Goal: Information Seeking & Learning: Find specific fact

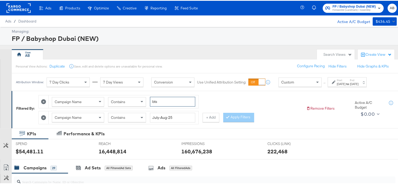
click at [159, 102] on input "bts" at bounding box center [172, 101] width 45 height 10
type input "always"
click at [169, 116] on input "July-Aug-25" at bounding box center [172, 117] width 45 height 10
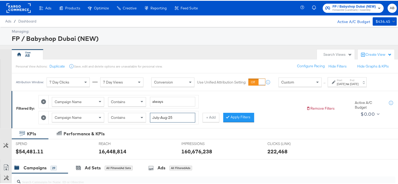
click at [169, 116] on input "July-Aug-25" at bounding box center [172, 117] width 45 height 10
type input "180k"
click at [210, 117] on button "+ Add" at bounding box center [210, 116] width 17 height 9
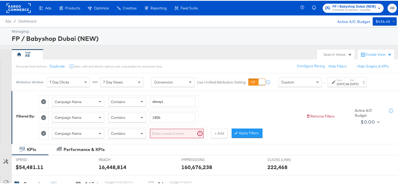
click at [166, 133] on input "search" at bounding box center [177, 133] width 54 height 10
type input "static"
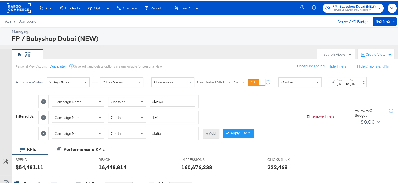
click at [211, 132] on button "+ Add" at bounding box center [210, 132] width 17 height 9
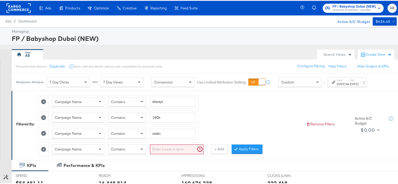
click at [171, 147] on input "search" at bounding box center [177, 149] width 54 height 10
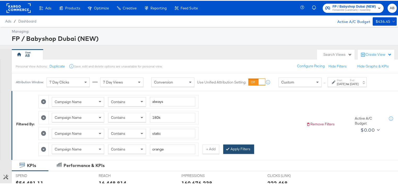
click at [233, 146] on button "Apply Filters" at bounding box center [238, 148] width 31 height 9
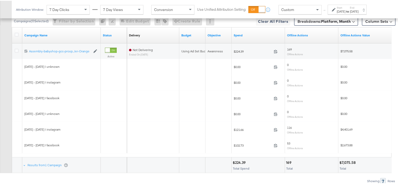
scroll to position [228, 0]
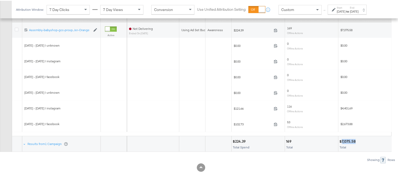
drag, startPoint x: 355, startPoint y: 138, endPoint x: 342, endPoint y: 140, distance: 13.2
click at [342, 140] on div "$7,075.58" at bounding box center [348, 140] width 18 height 5
copy div "7,075.58"
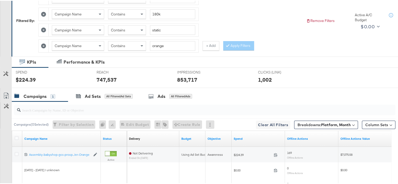
scroll to position [71, 0]
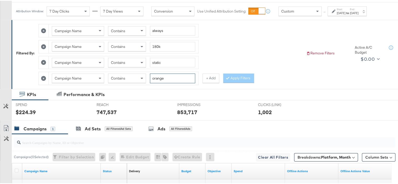
click at [158, 75] on input "orange" at bounding box center [172, 78] width 45 height 10
click at [234, 76] on button "Apply Filters" at bounding box center [238, 77] width 31 height 9
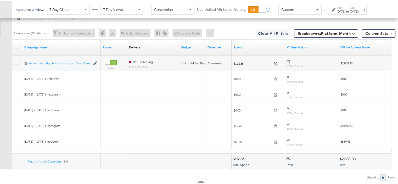
scroll to position [212, 0]
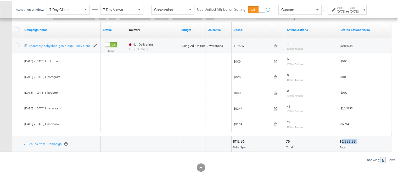
drag, startPoint x: 357, startPoint y: 139, endPoint x: 342, endPoint y: 140, distance: 14.9
click at [342, 140] on div "$2,885.38" at bounding box center [348, 140] width 18 height 5
copy div "2,885.38"
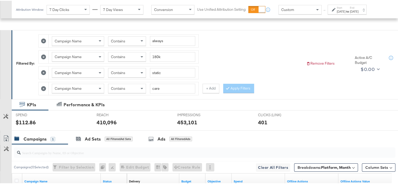
scroll to position [29, 0]
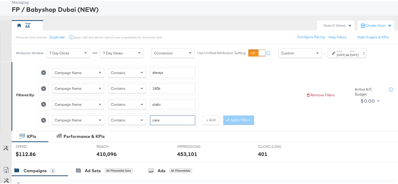
click at [156, 116] on input "care" at bounding box center [172, 120] width 45 height 10
click at [235, 119] on button "Apply Filters" at bounding box center [238, 119] width 31 height 9
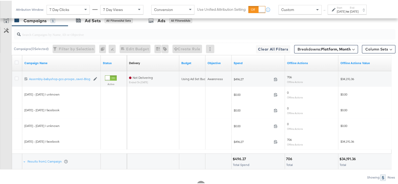
scroll to position [186, 0]
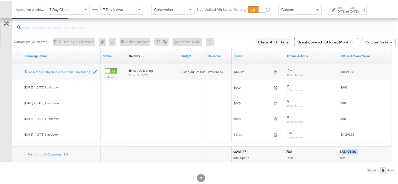
drag, startPoint x: 358, startPoint y: 151, endPoint x: 357, endPoint y: 147, distance: 3.9
click at [342, 150] on div "$34,191.36" at bounding box center [364, 151] width 51 height 5
copy div "34,191.36"
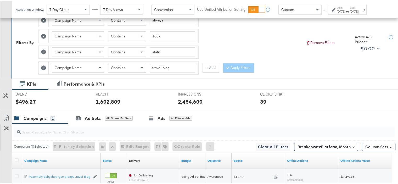
scroll to position [55, 0]
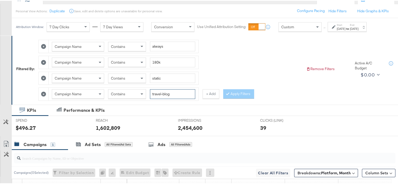
click at [163, 93] on input "travel-blog" at bounding box center [172, 93] width 45 height 10
click at [168, 92] on input "travel-blog" at bounding box center [172, 93] width 45 height 10
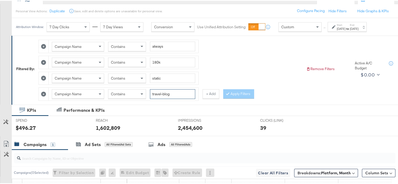
paste input "Diapering-in-Summer"
click at [238, 93] on button "Apply Filters" at bounding box center [238, 92] width 31 height 9
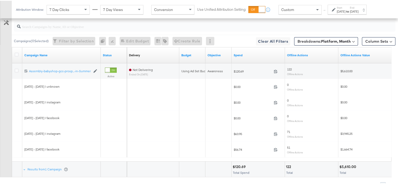
scroll to position [212, 0]
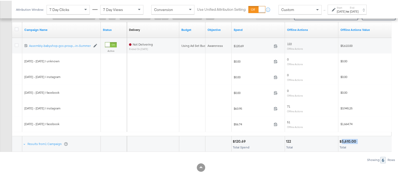
drag, startPoint x: 359, startPoint y: 139, endPoint x: 342, endPoint y: 141, distance: 17.4
click at [342, 141] on div "$5,610.00" at bounding box center [364, 140] width 51 height 5
copy div "5,610.00"
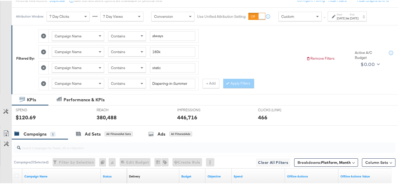
scroll to position [55, 0]
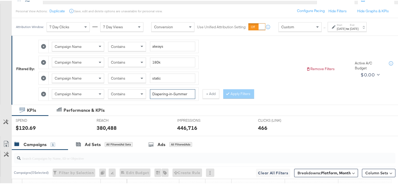
click at [177, 91] on input "Diapering-in-Summer" at bounding box center [172, 93] width 45 height 10
paste input "Giggles-Aerolite"
drag, startPoint x: 191, startPoint y: 97, endPoint x: 202, endPoint y: 98, distance: 11.0
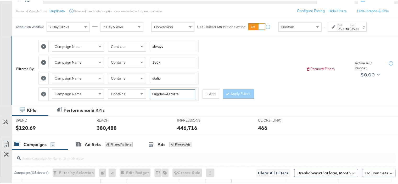
click at [201, 98] on div "Campaign Name Contains Giggles-Aerolite + Add" at bounding box center [128, 93] width 181 height 13
click at [231, 90] on button "Apply Filters" at bounding box center [238, 92] width 31 height 9
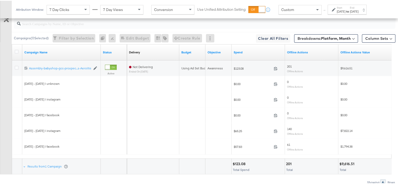
scroll to position [212, 0]
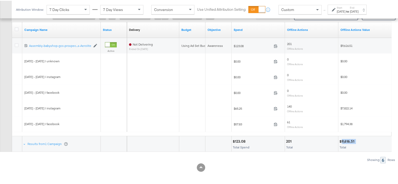
drag, startPoint x: 355, startPoint y: 140, endPoint x: 341, endPoint y: 141, distance: 14.4
click at [341, 141] on div "$9,616.51" at bounding box center [347, 140] width 16 height 5
copy div "9,616.51"
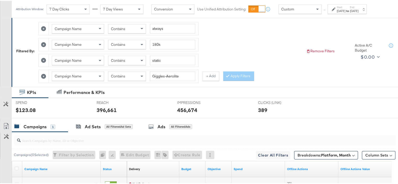
scroll to position [29, 0]
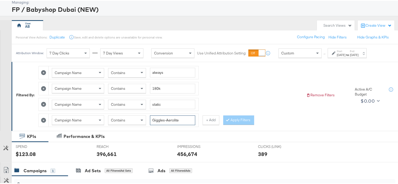
click at [167, 119] on input "Giggles-Aerolite" at bounding box center [172, 120] width 45 height 10
click at [166, 119] on input "Giggles-Aerolite" at bounding box center [172, 120] width 45 height 10
click at [165, 118] on input "Giggles-Aerolite" at bounding box center [172, 120] width 45 height 10
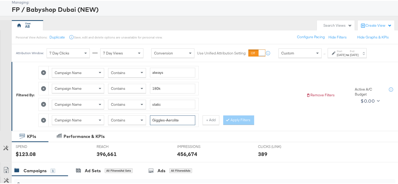
click at [165, 118] on input "Giggles-Aerolite" at bounding box center [172, 120] width 45 height 10
paste input "Quality-Blog"
click at [235, 115] on button "Apply Filters" at bounding box center [238, 119] width 31 height 9
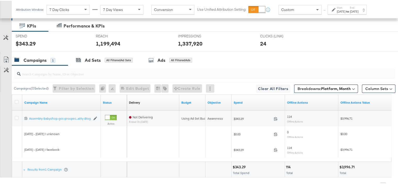
scroll to position [165, 0]
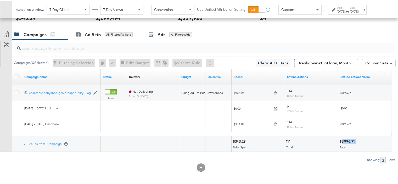
drag, startPoint x: 357, startPoint y: 140, endPoint x: 342, endPoint y: 140, distance: 14.9
click at [342, 140] on div "$3,996.71" at bounding box center [364, 140] width 51 height 5
copy div "3,996.71"
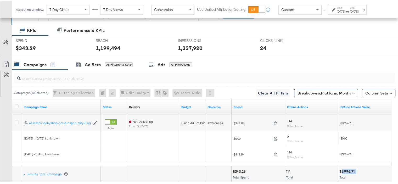
scroll to position [113, 0]
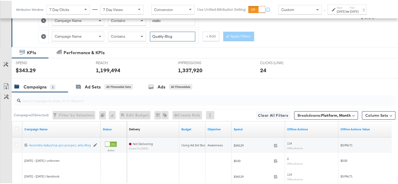
click at [183, 36] on input "Quality-Blog" at bounding box center [172, 36] width 45 height 10
paste input "Spiderman-Ba"
click at [239, 33] on button "Apply Filters" at bounding box center [238, 35] width 31 height 9
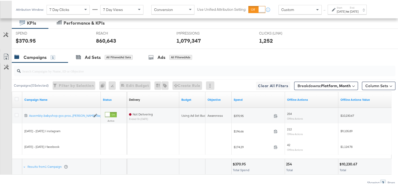
scroll to position [165, 0]
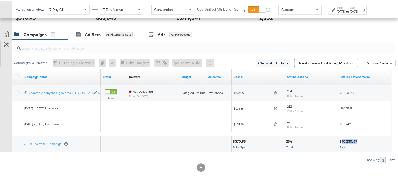
drag, startPoint x: 357, startPoint y: 138, endPoint x: 342, endPoint y: 139, distance: 15.5
click at [342, 139] on div "$10,230.67" at bounding box center [348, 140] width 19 height 5
copy div "10,230.67"
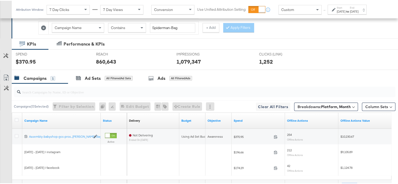
scroll to position [87, 0]
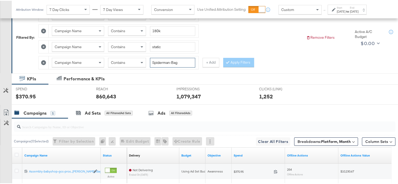
click at [168, 57] on input "Spiderman-Bag" at bounding box center [172, 62] width 45 height 10
click at [168, 60] on input "Spiderman-Bag" at bounding box center [172, 62] width 45 height 10
paste input "One-Piece"
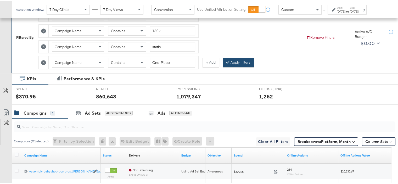
click at [234, 61] on button "Apply Filters" at bounding box center [238, 61] width 31 height 9
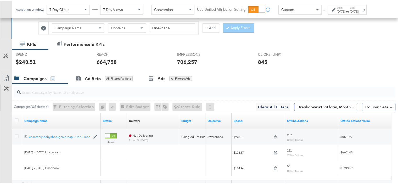
scroll to position [165, 0]
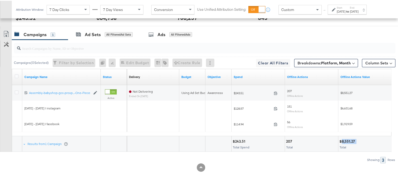
drag, startPoint x: 357, startPoint y: 139, endPoint x: 341, endPoint y: 140, distance: 15.7
click at [341, 140] on div "$8,551.27" at bounding box center [364, 140] width 51 height 5
copy div "8,551.27"
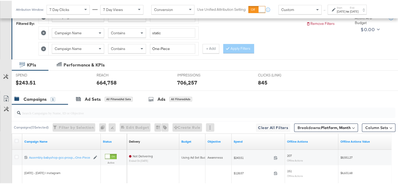
scroll to position [87, 0]
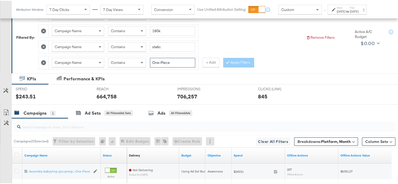
click at [165, 60] on input "One-Piece" at bounding box center [172, 62] width 45 height 10
paste input "Barbi"
click at [228, 60] on icon at bounding box center [228, 61] width 2 height 3
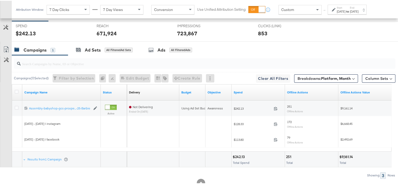
scroll to position [165, 0]
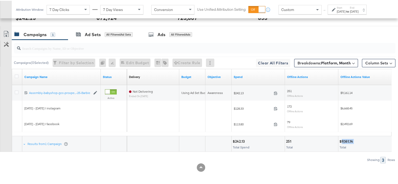
drag, startPoint x: 354, startPoint y: 140, endPoint x: 342, endPoint y: 140, distance: 11.8
click at [342, 140] on div "$9,161.14" at bounding box center [346, 140] width 15 height 5
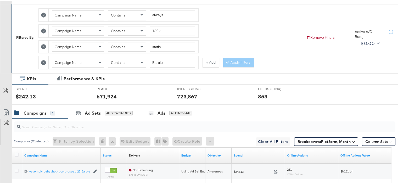
scroll to position [34, 0]
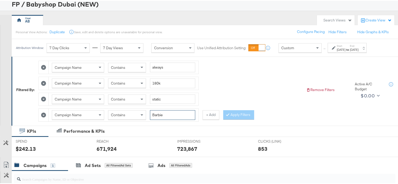
click at [157, 113] on input "Barbie" at bounding box center [172, 114] width 45 height 10
paste input "Frozen"
click at [236, 113] on button "Apply Filters" at bounding box center [238, 113] width 31 height 9
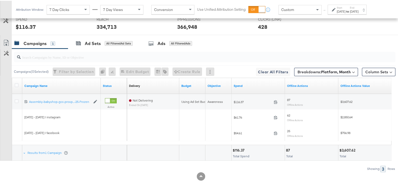
scroll to position [165, 0]
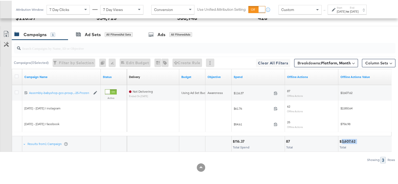
drag, startPoint x: 357, startPoint y: 139, endPoint x: 342, endPoint y: 141, distance: 15.8
click at [342, 141] on div "$3,607.62" at bounding box center [364, 140] width 51 height 5
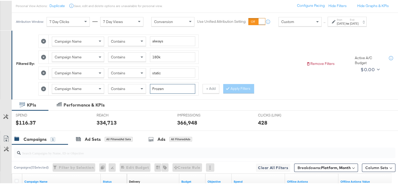
click at [156, 84] on input "Frozen" at bounding box center [172, 88] width 45 height 10
paste input "Wheels-1"
click at [234, 89] on button "Apply Filters" at bounding box center [238, 87] width 31 height 9
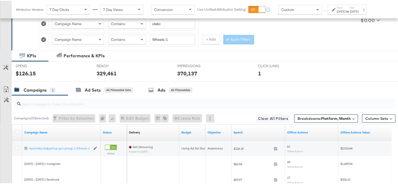
scroll to position [165, 0]
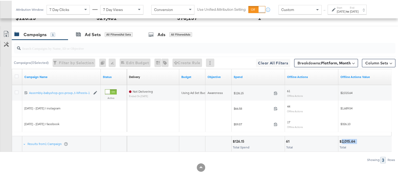
drag, startPoint x: 358, startPoint y: 139, endPoint x: 342, endPoint y: 139, distance: 16.0
click at [342, 139] on div "$2,015.64" at bounding box center [364, 140] width 51 height 5
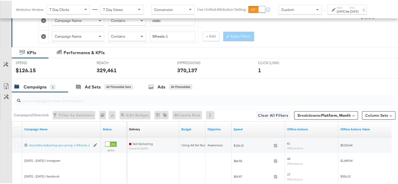
scroll to position [87, 0]
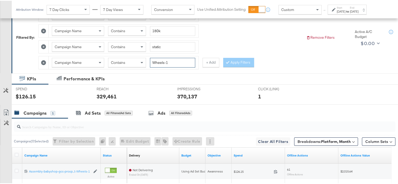
click at [173, 61] on input "Wheels-1" at bounding box center [172, 62] width 45 height 10
click at [243, 57] on button "Apply Filters" at bounding box center [238, 61] width 31 height 9
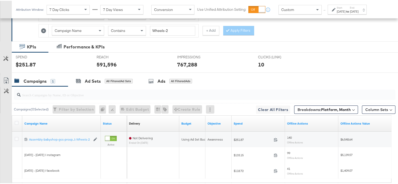
scroll to position [165, 0]
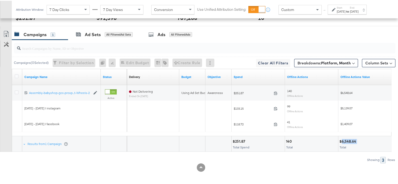
drag, startPoint x: 357, startPoint y: 141, endPoint x: 342, endPoint y: 140, distance: 14.4
click at [342, 140] on div "$6,548.64" at bounding box center [348, 140] width 18 height 5
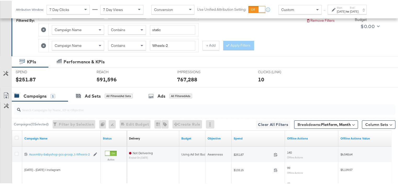
scroll to position [87, 0]
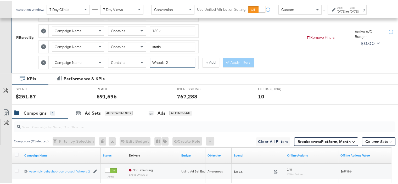
click at [167, 58] on input "Wheels-2" at bounding box center [172, 62] width 45 height 10
paste input "School-Start"
click at [238, 59] on button "Apply Filters" at bounding box center [238, 61] width 31 height 9
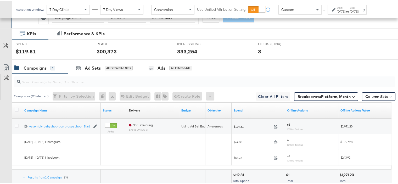
scroll to position [165, 0]
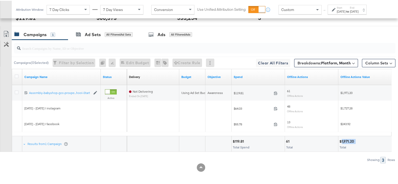
drag, startPoint x: 356, startPoint y: 140, endPoint x: 341, endPoint y: 140, distance: 14.7
click at [341, 140] on div "$1,971.20" at bounding box center [347, 140] width 16 height 5
click at [366, 138] on div at bounding box center [372, 140] width 35 height 5
drag, startPoint x: 356, startPoint y: 141, endPoint x: 342, endPoint y: 141, distance: 13.9
click at [342, 141] on div "$1,971.20" at bounding box center [347, 140] width 16 height 5
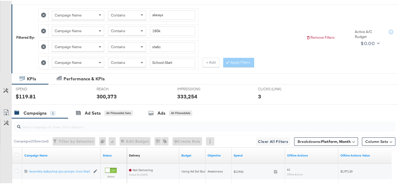
scroll to position [34, 0]
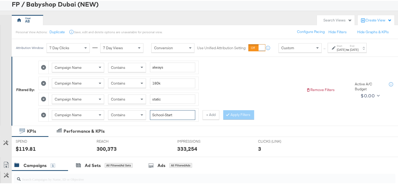
click at [163, 112] on input "School-Start" at bounding box center [172, 114] width 45 height 10
paste input "Hello-Kitty"
type input "Hello-Kitty"
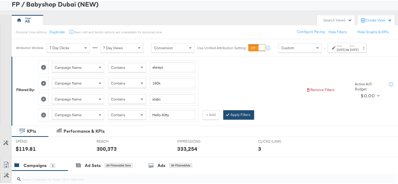
click at [239, 116] on button "Apply Filters" at bounding box center [238, 113] width 31 height 9
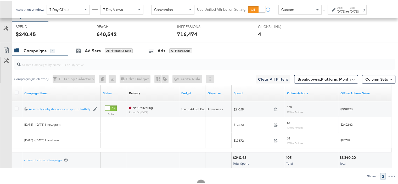
scroll to position [165, 0]
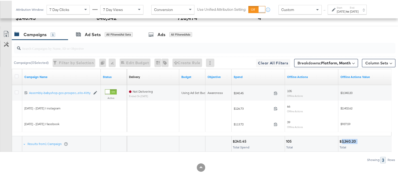
drag, startPoint x: 358, startPoint y: 141, endPoint x: 342, endPoint y: 141, distance: 15.7
click at [342, 141] on div "$3,340.20" at bounding box center [364, 140] width 51 height 5
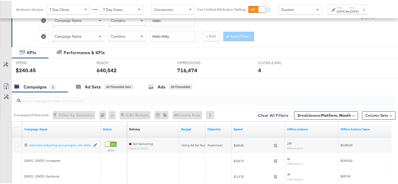
scroll to position [34, 0]
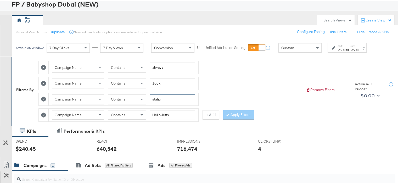
click at [155, 98] on input "static" at bounding box center [172, 99] width 45 height 10
type input "dark"
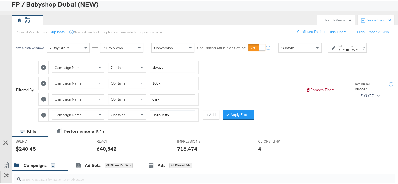
click at [165, 112] on input "Hello-Kitty" at bounding box center [172, 114] width 45 height 10
paste input "Quality-Blog"
type input "Quality-Blog"
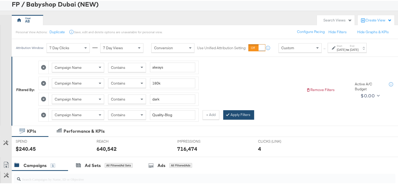
click at [233, 113] on button "Apply Filters" at bounding box center [238, 113] width 31 height 9
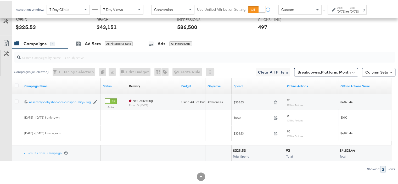
scroll to position [165, 0]
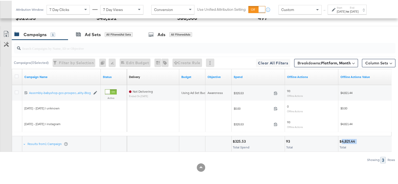
drag, startPoint x: 357, startPoint y: 139, endPoint x: 342, endPoint y: 141, distance: 15.0
click at [342, 141] on div "$4,821.44" at bounding box center [364, 140] width 51 height 5
